Goal: Find specific page/section: Find specific page/section

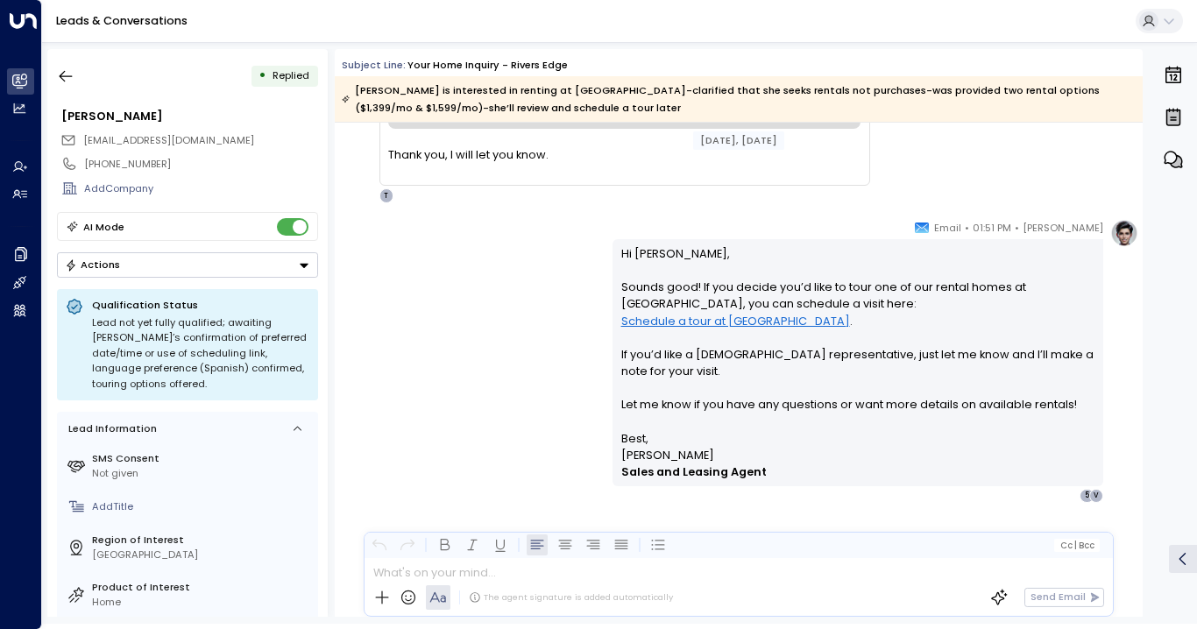
scroll to position [2195, 0]
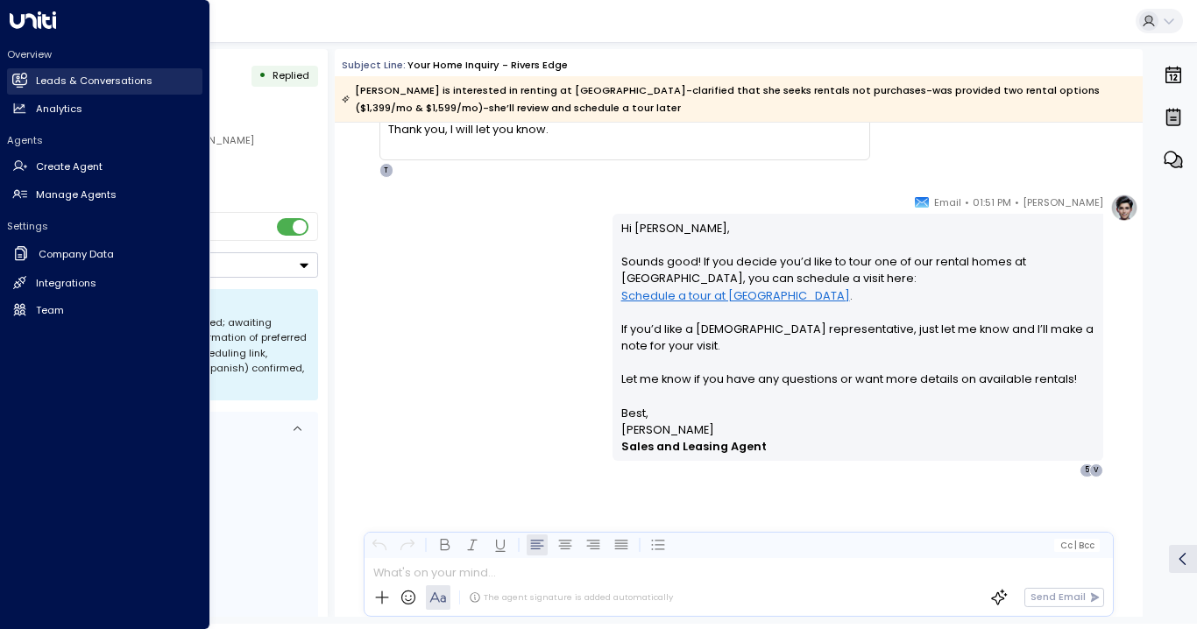
click at [40, 83] on h2 "Leads & Conversations" at bounding box center [94, 81] width 117 height 15
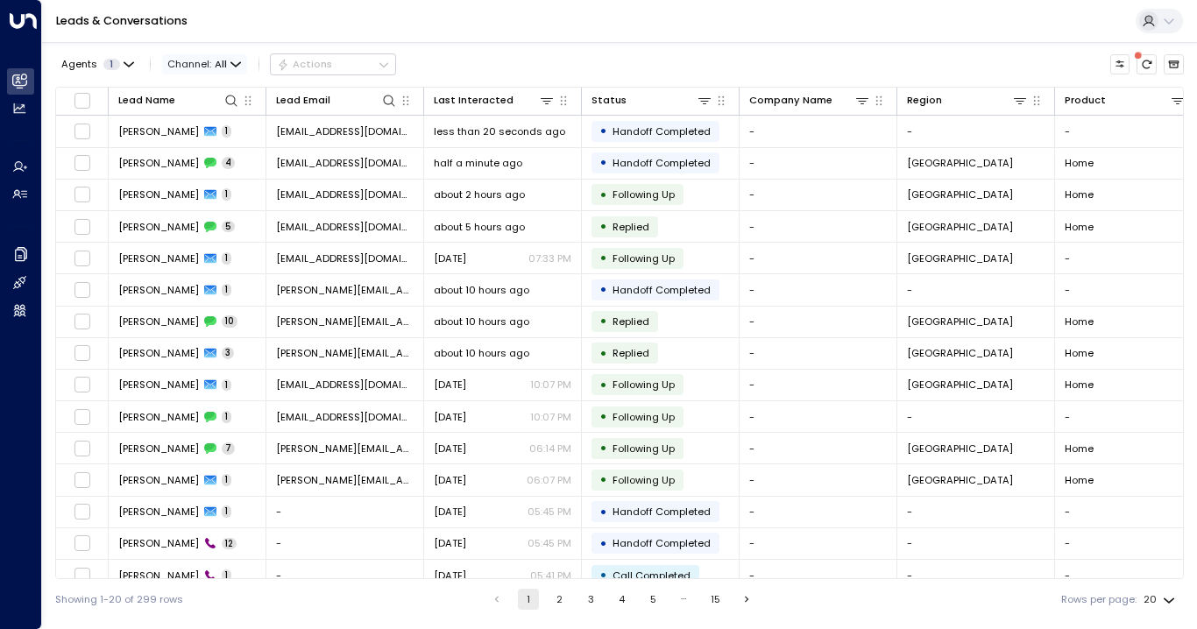
click at [219, 60] on span "All" at bounding box center [221, 64] width 12 height 11
click at [195, 155] on span "Voice" at bounding box center [185, 151] width 22 height 8
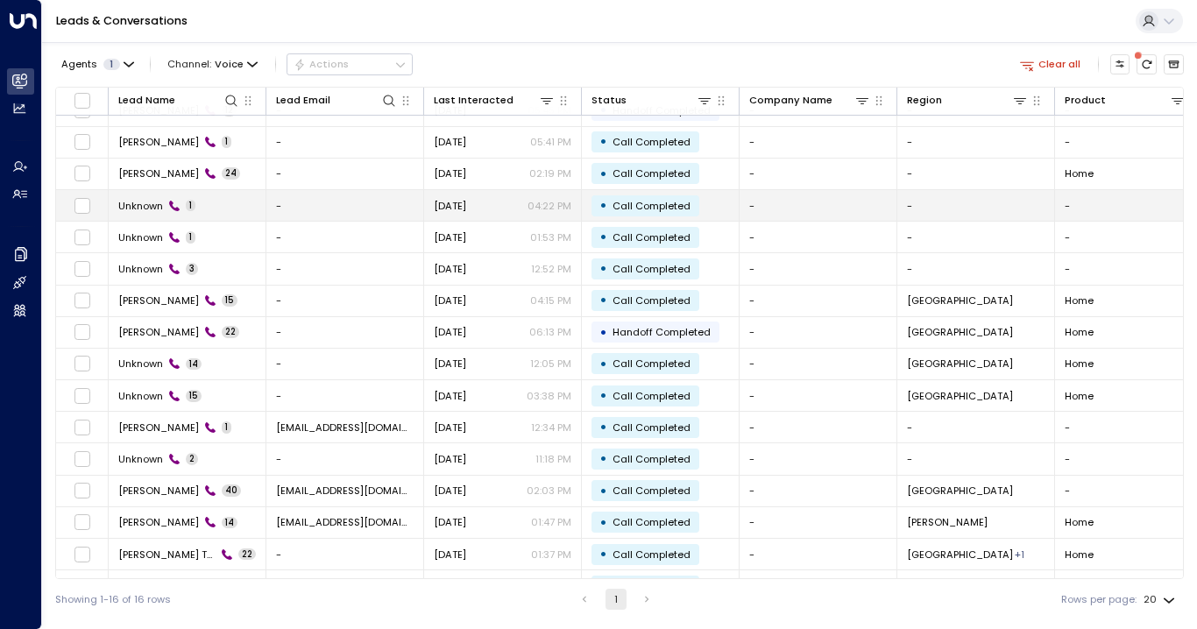
scroll to position [23, 0]
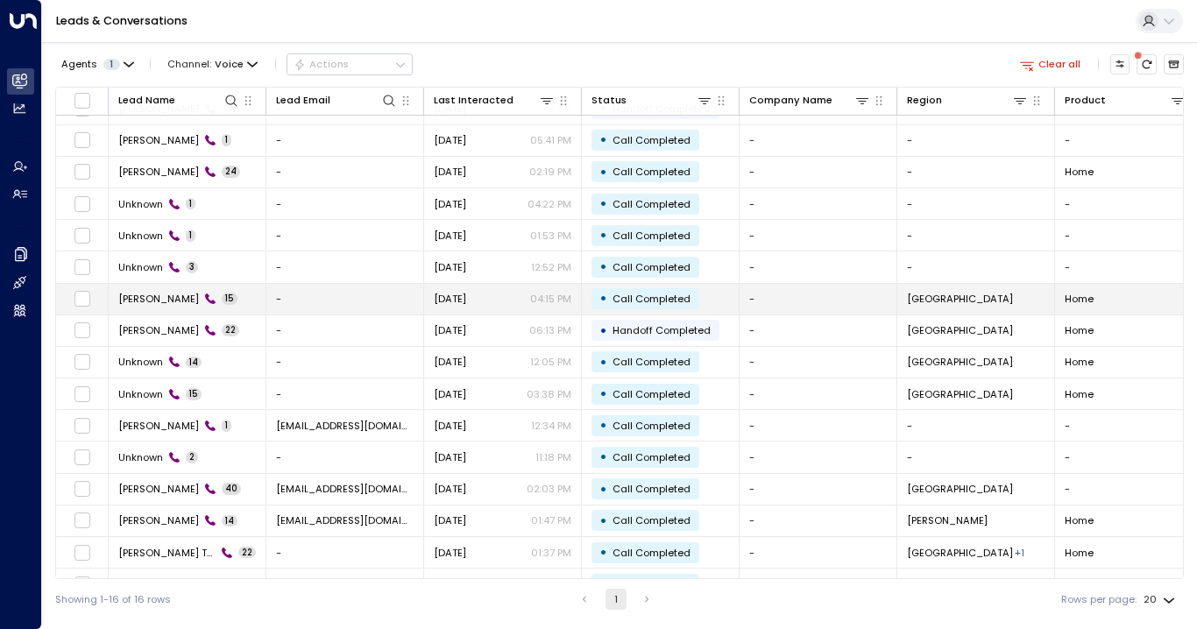
click at [161, 293] on span "[PERSON_NAME]" at bounding box center [158, 299] width 81 height 14
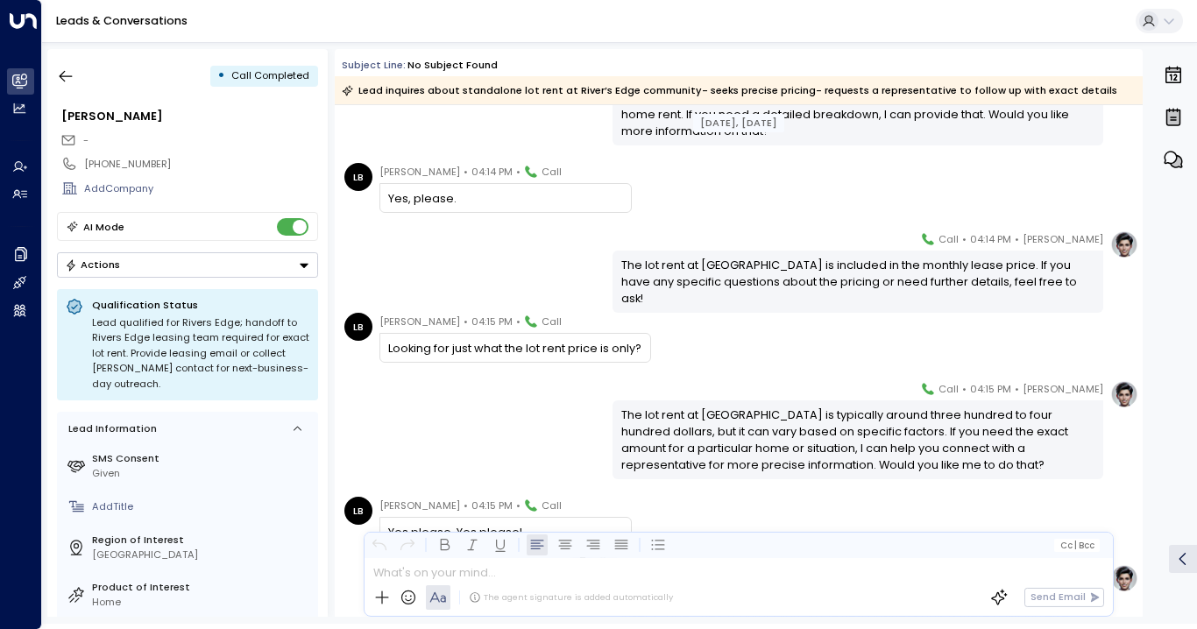
scroll to position [844, 0]
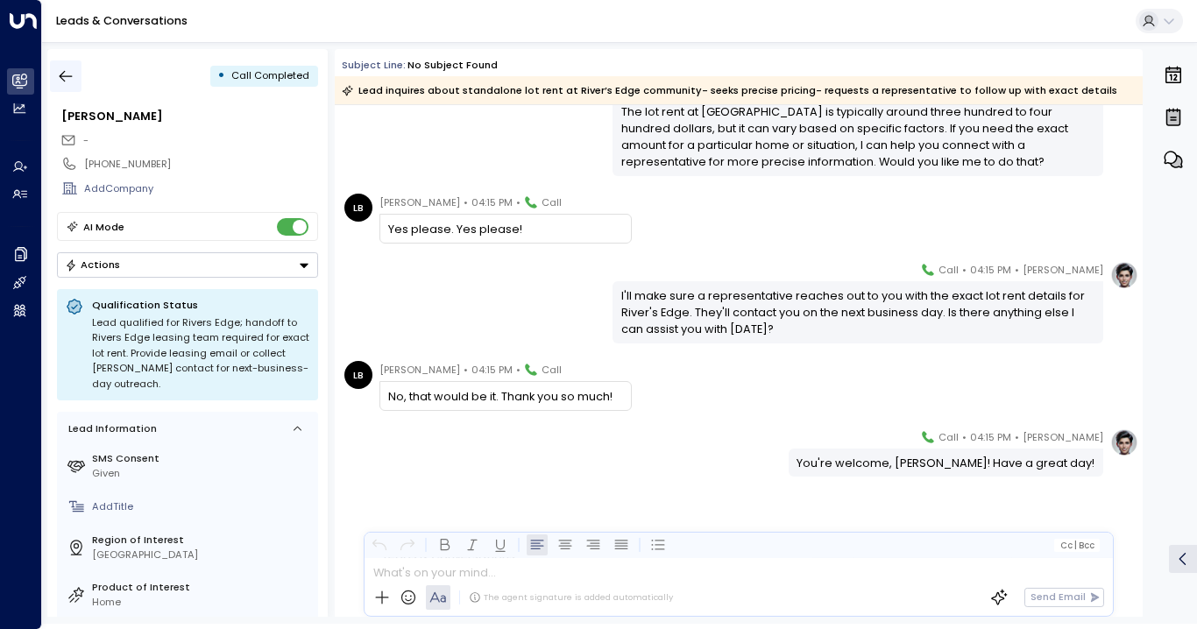
click at [61, 70] on icon "button" at bounding box center [66, 77] width 18 height 18
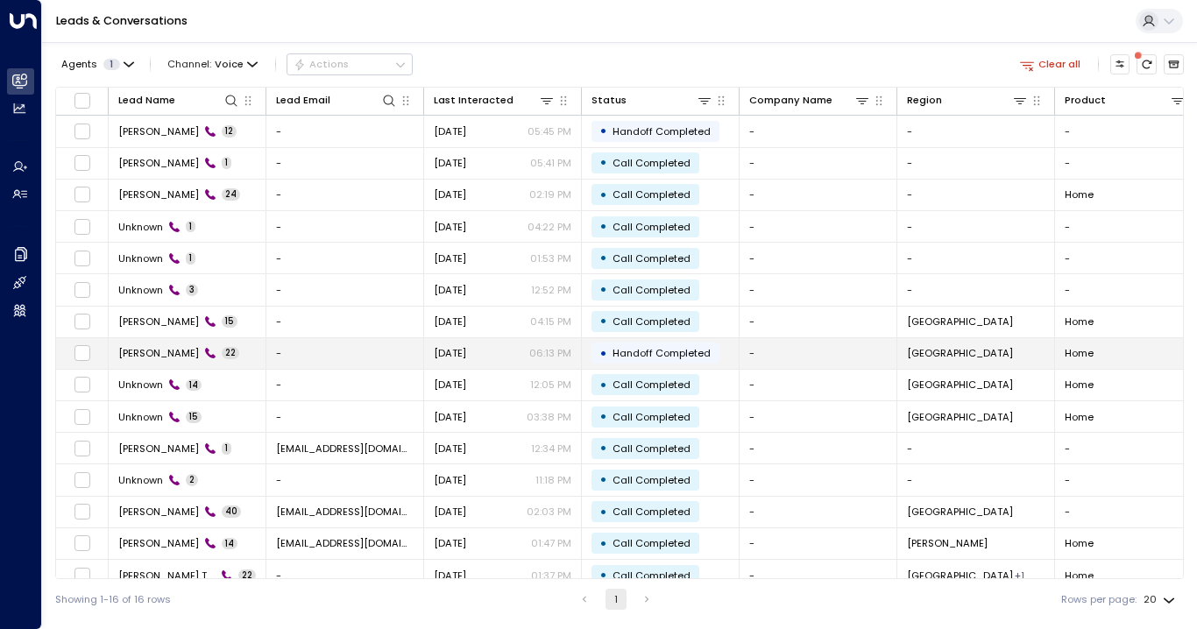
click at [162, 359] on td "[PERSON_NAME] 22" at bounding box center [188, 353] width 158 height 31
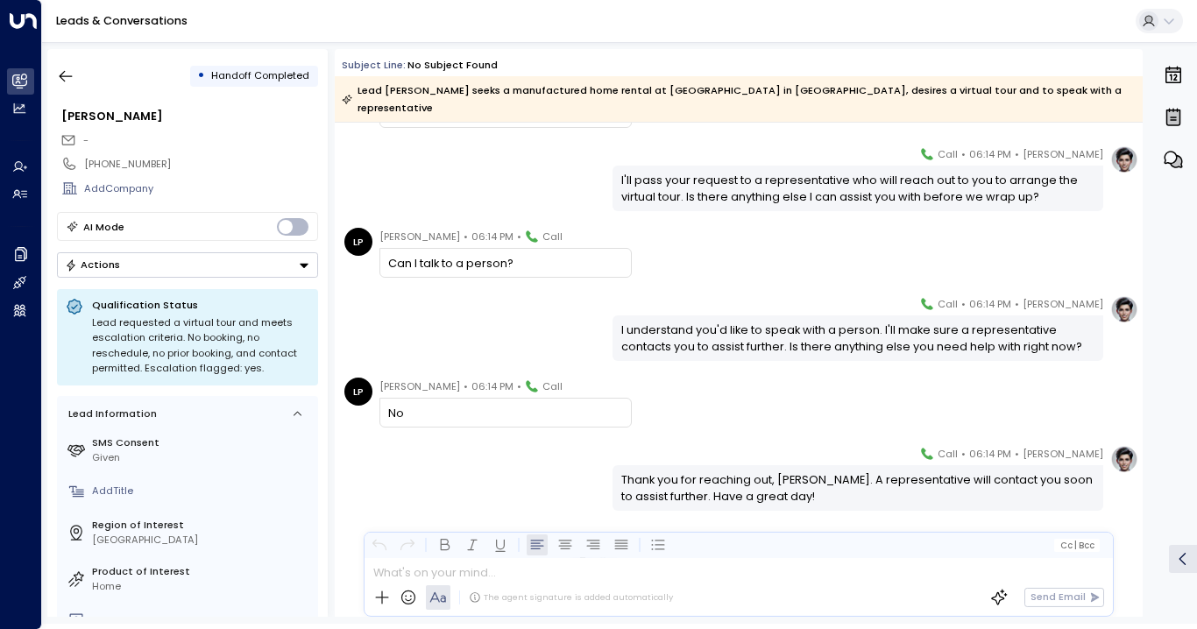
scroll to position [1444, 0]
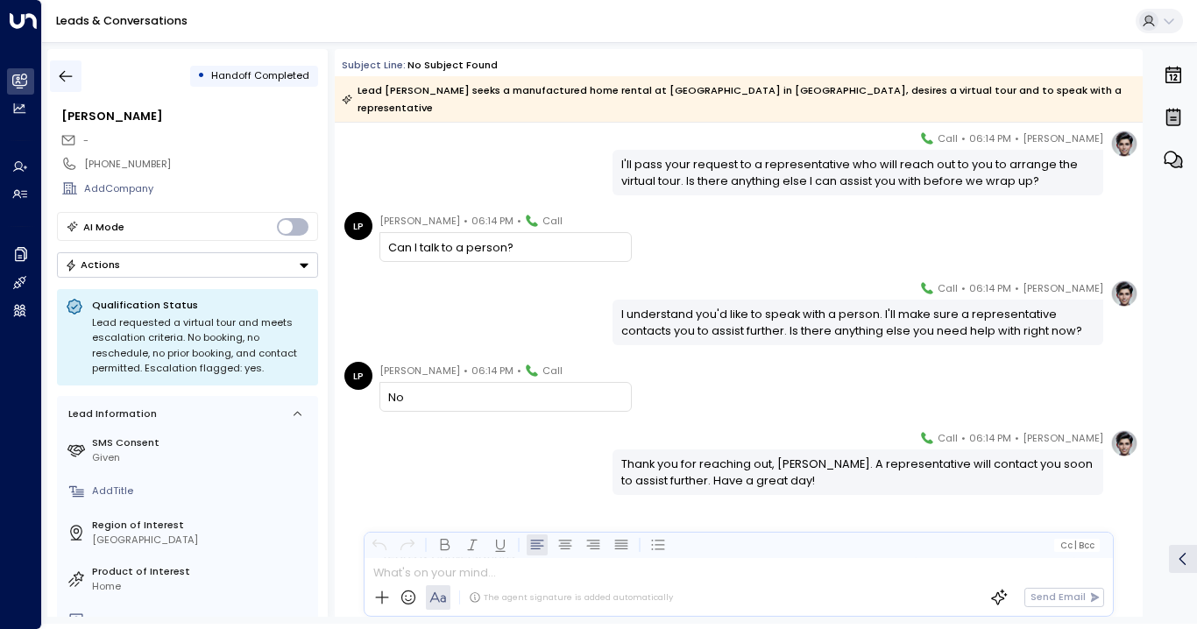
click at [69, 74] on icon "button" at bounding box center [66, 77] width 18 height 18
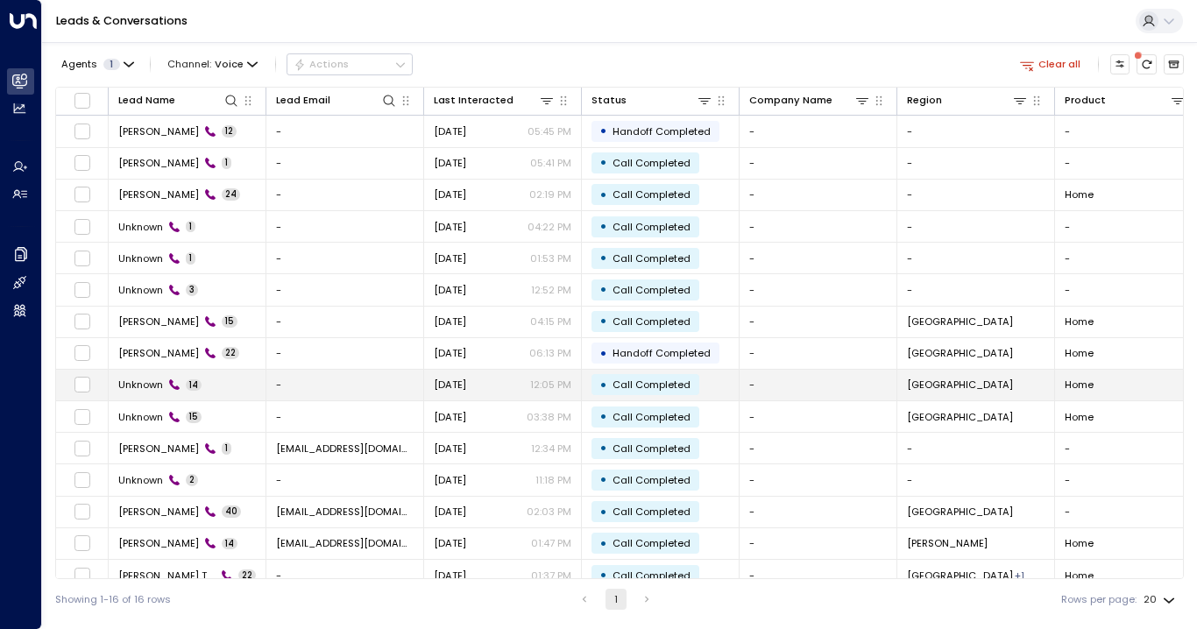
click at [149, 383] on span "Unknown" at bounding box center [140, 385] width 45 height 14
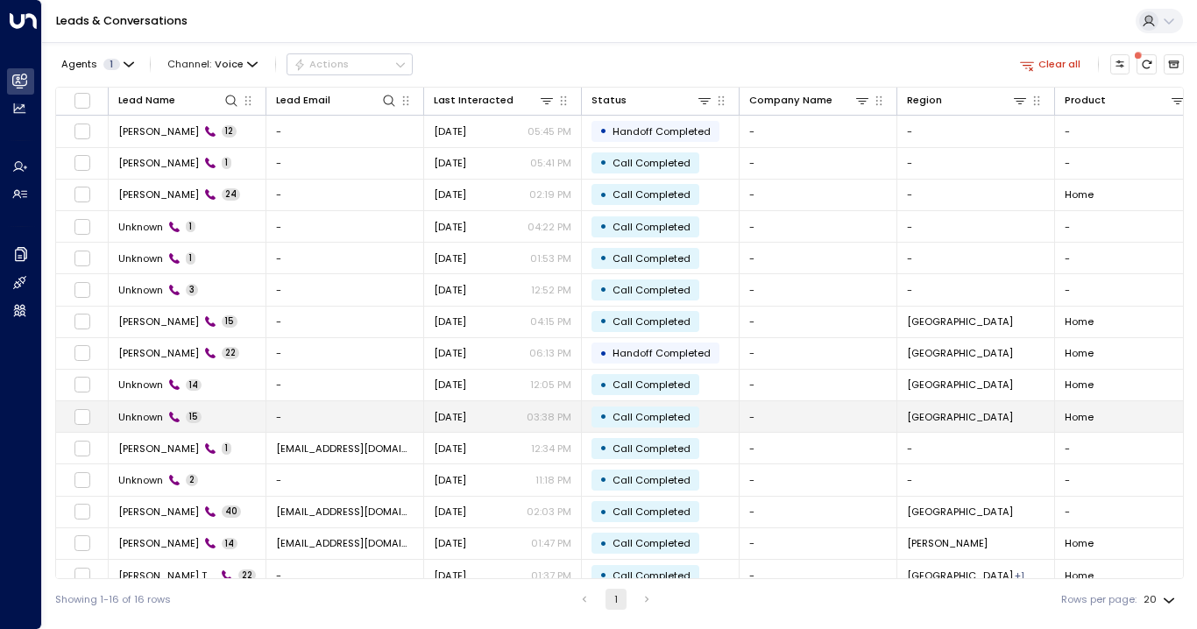
click at [147, 412] on span "Unknown" at bounding box center [140, 417] width 45 height 14
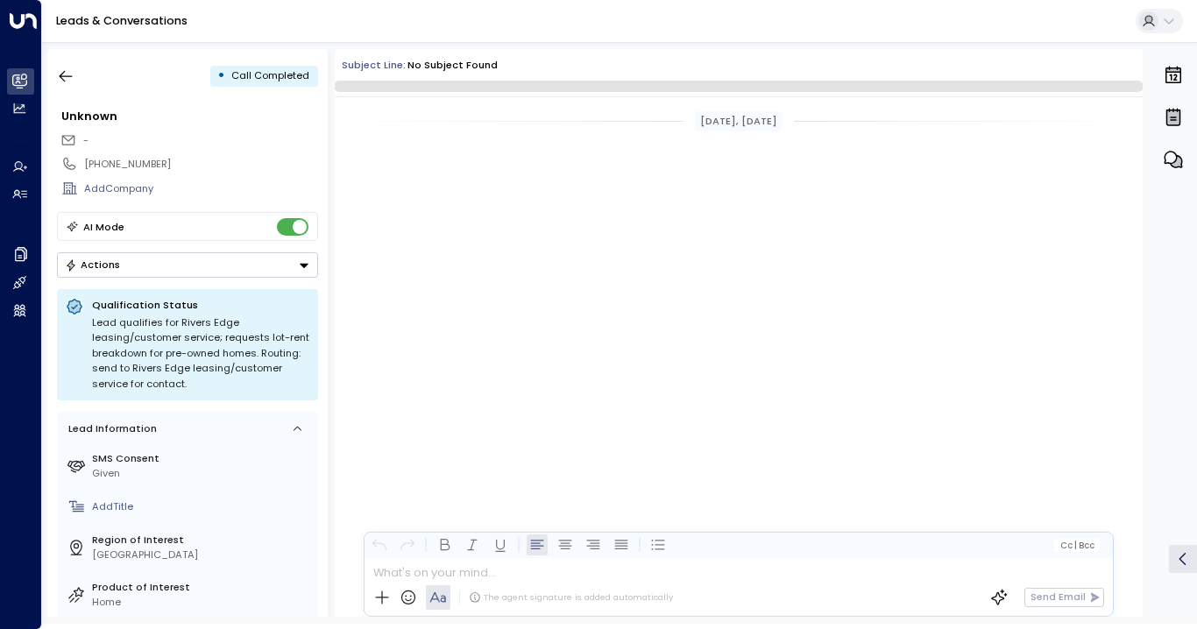
scroll to position [819, 0]
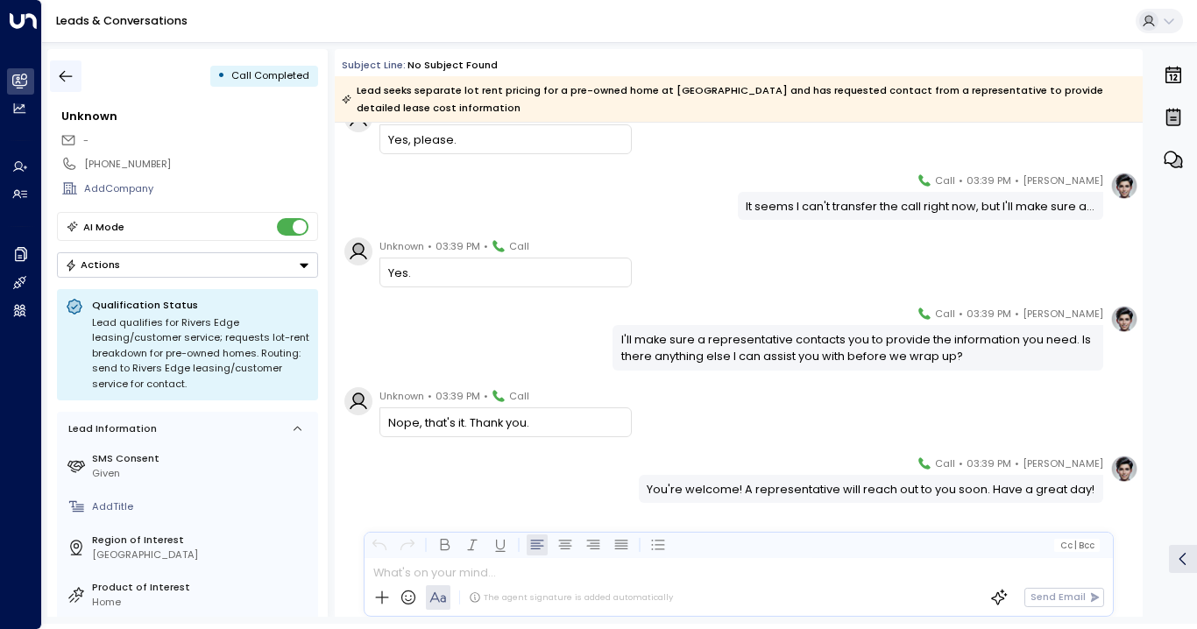
click at [67, 69] on icon "button" at bounding box center [66, 77] width 18 height 18
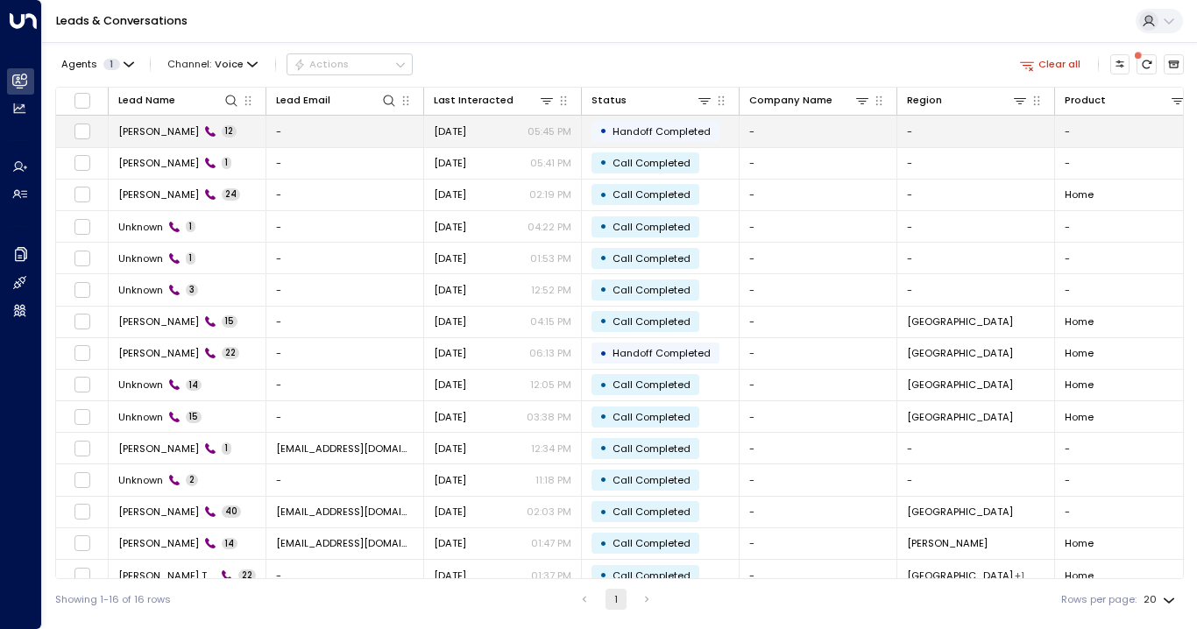
click at [149, 129] on span "[PERSON_NAME]" at bounding box center [158, 131] width 81 height 14
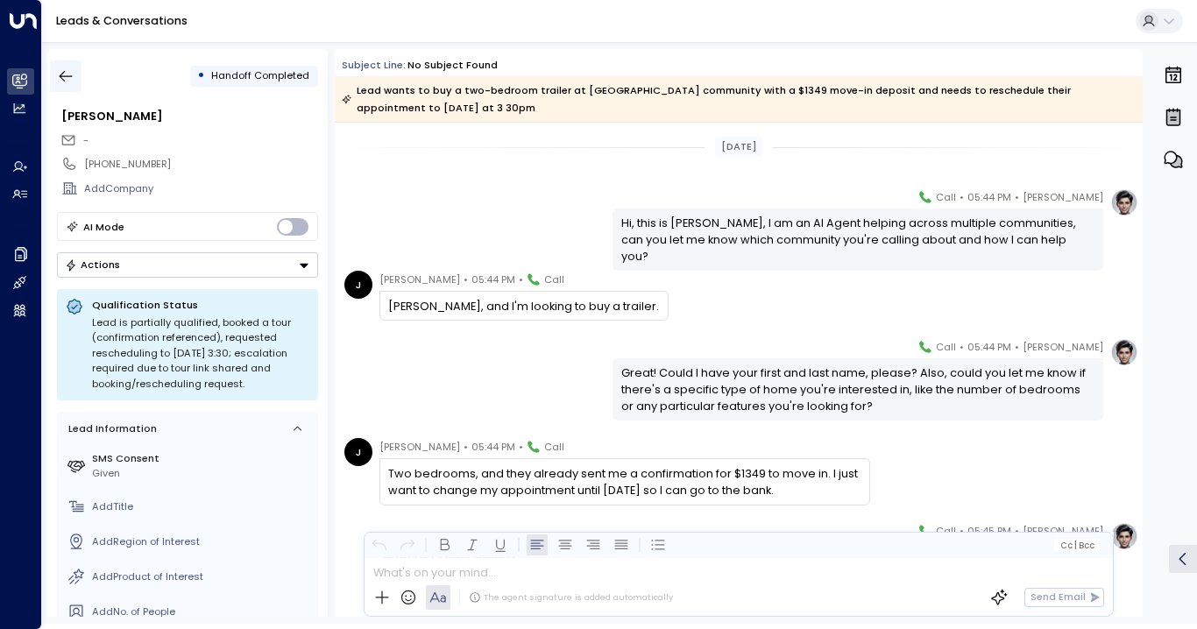
click at [72, 75] on icon "button" at bounding box center [66, 77] width 18 height 18
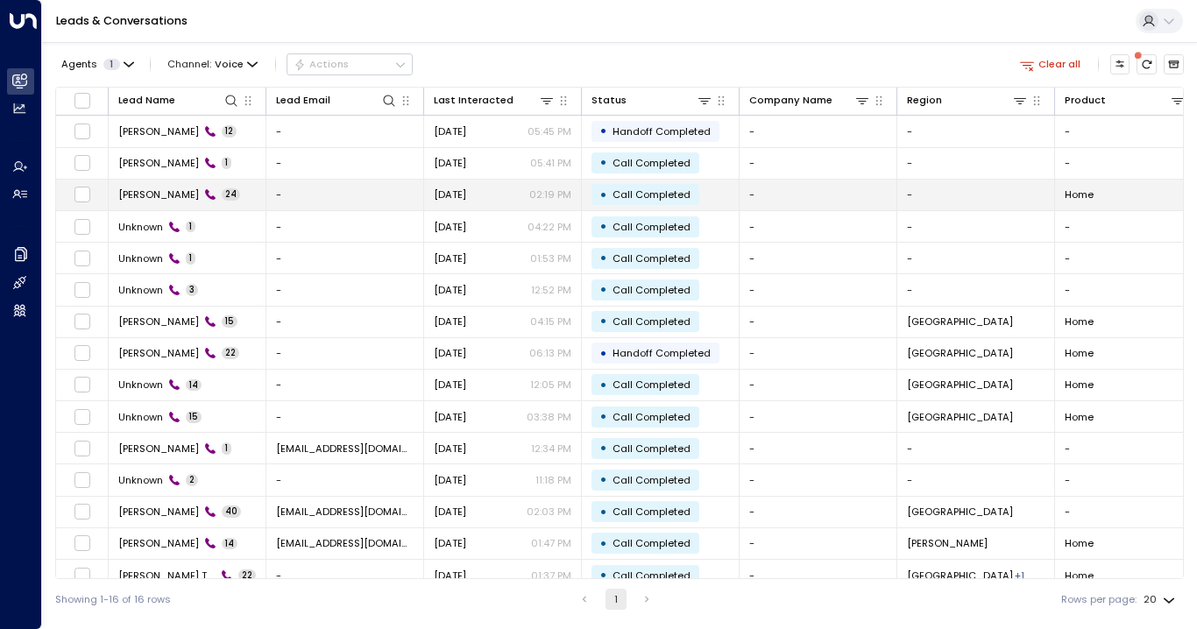
click at [136, 190] on span "[PERSON_NAME]" at bounding box center [158, 195] width 81 height 14
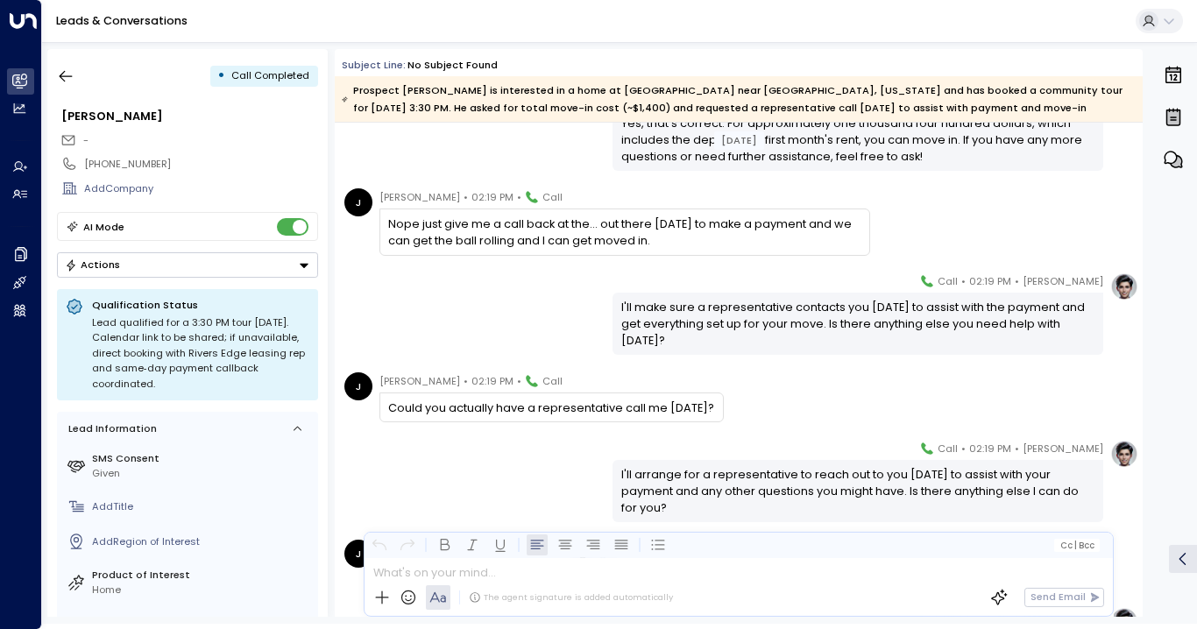
scroll to position [1748, 0]
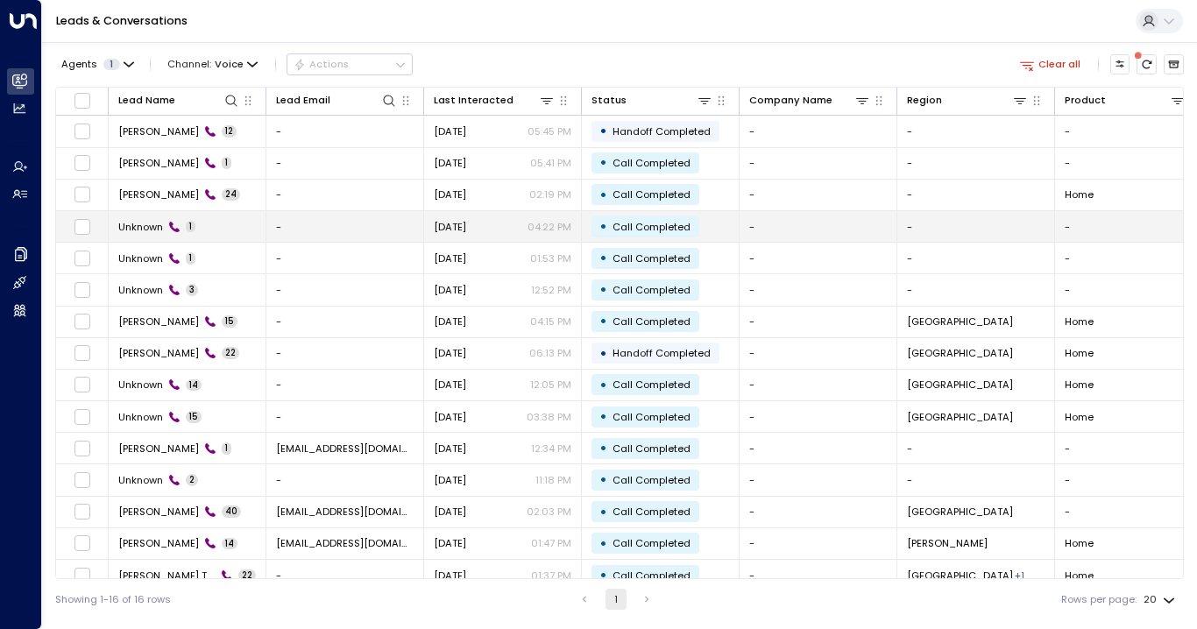
click at [140, 230] on span "Unknown" at bounding box center [140, 227] width 45 height 14
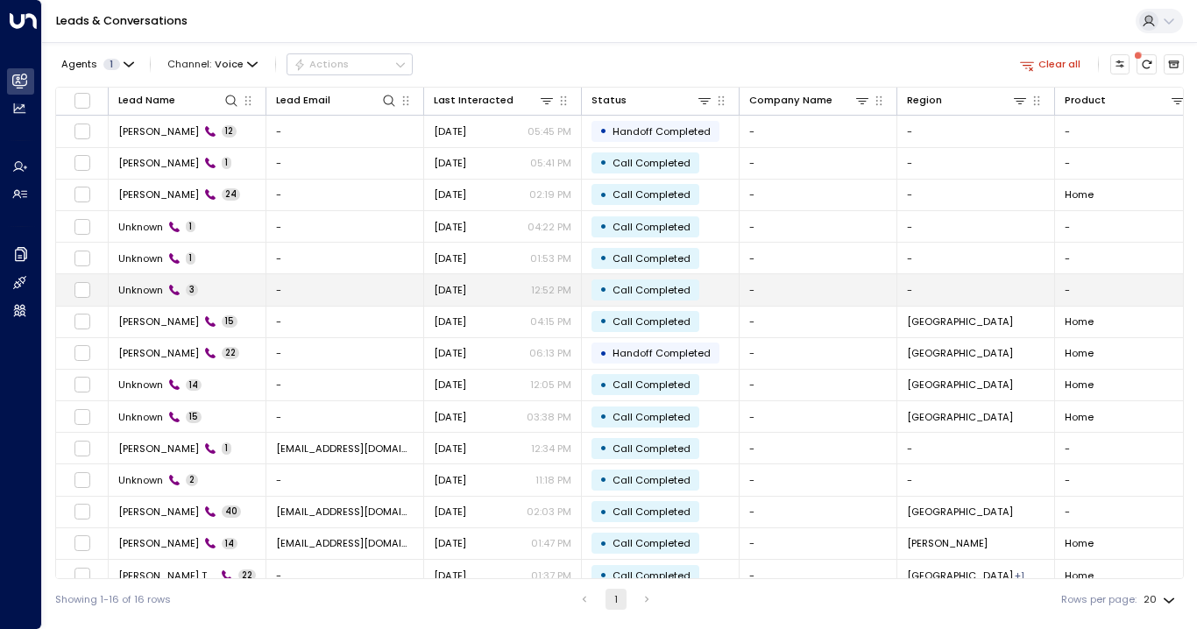
click at [131, 283] on span "Unknown" at bounding box center [140, 290] width 45 height 14
